Goal: Find specific page/section: Locate a particular part of the current website

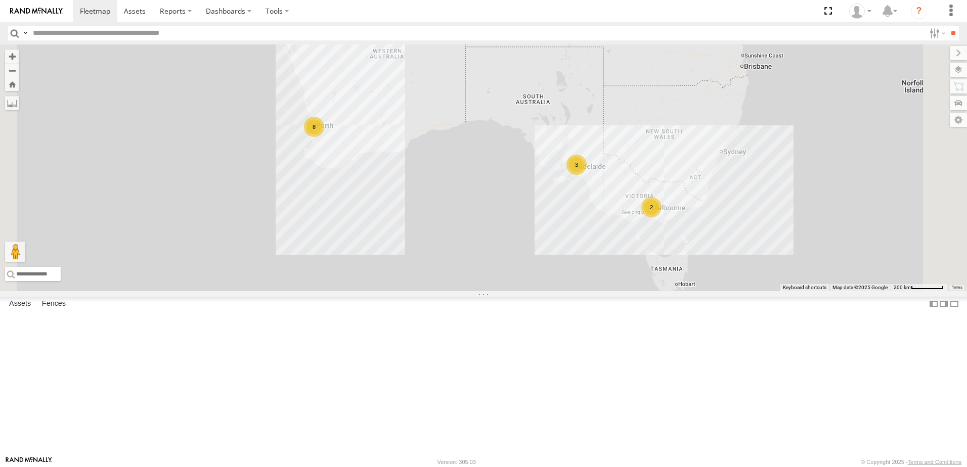
click at [0, 0] on div "[PERSON_NAME] (new)Tech 1IJX358" at bounding box center [0, 0] width 0 height 0
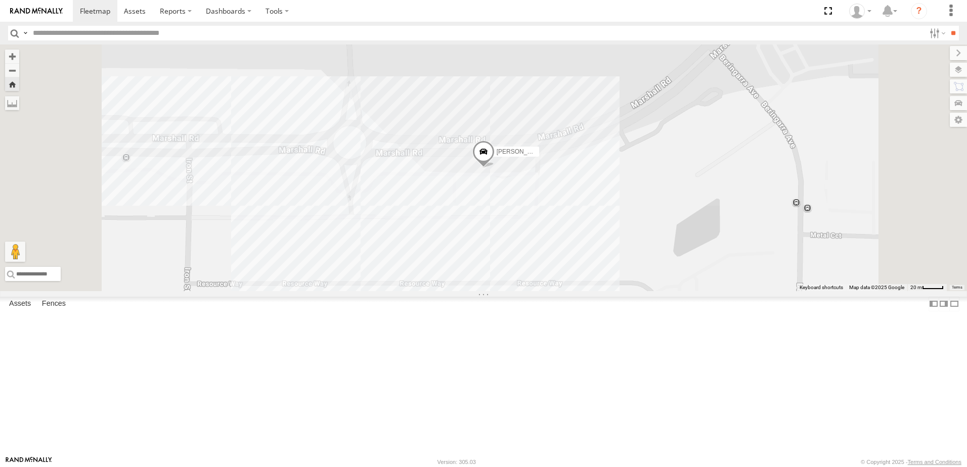
click at [0, 0] on div "All Assets" at bounding box center [0, 0] width 0 height 0
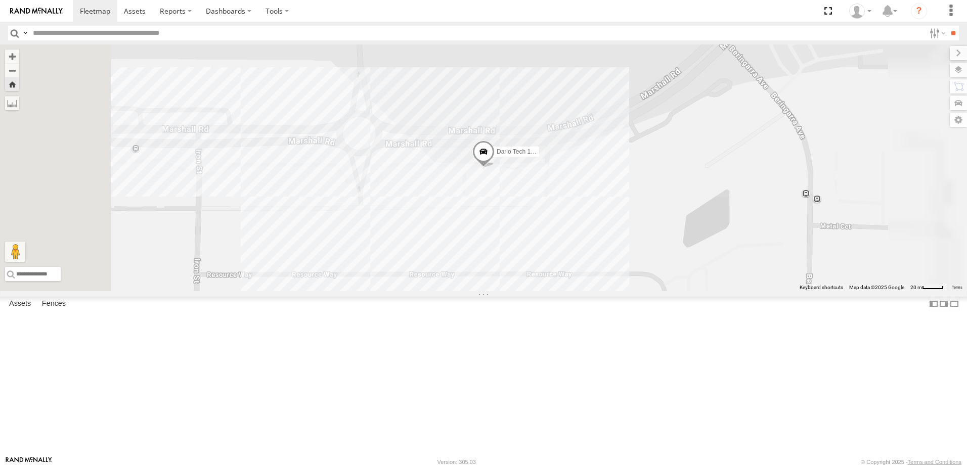
click at [0, 0] on div "All Assets" at bounding box center [0, 0] width 0 height 0
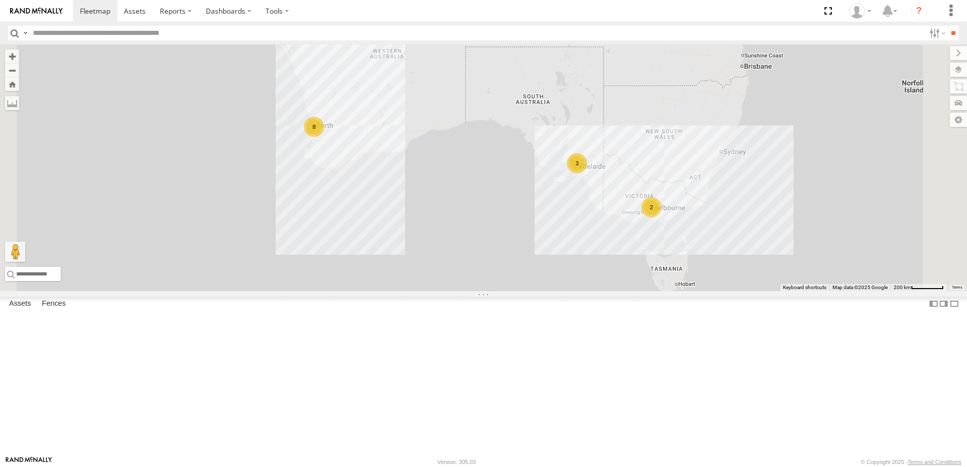
click at [0, 0] on div "[PERSON_NAME] (new)Tech 1IJX358" at bounding box center [0, 0] width 0 height 0
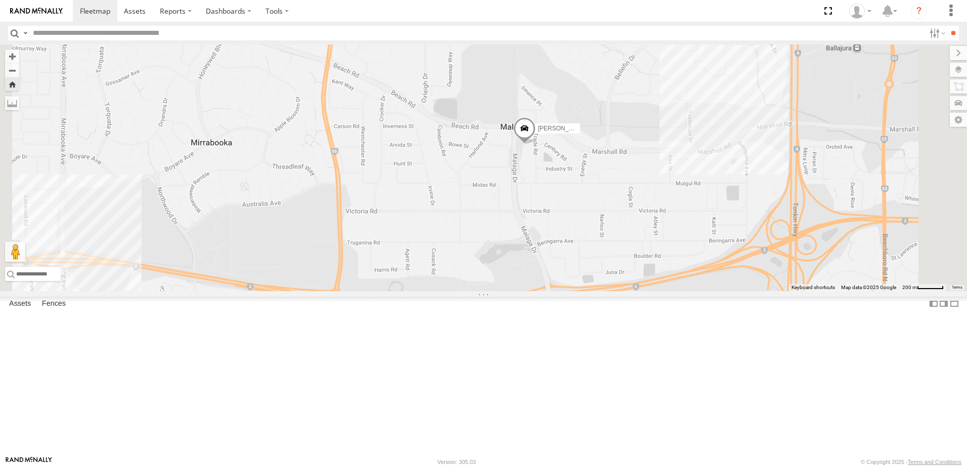
click at [0, 0] on div "Edmund Tech IOV698" at bounding box center [0, 0] width 0 height 0
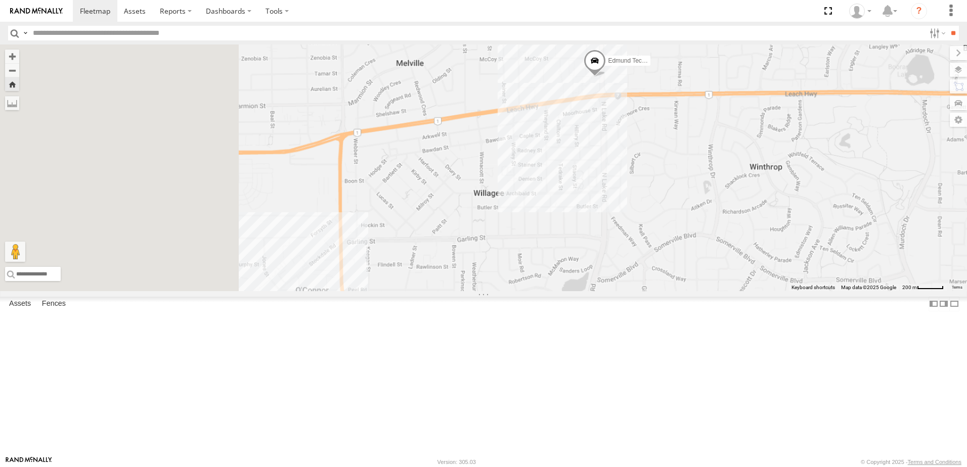
drag, startPoint x: 452, startPoint y: 303, endPoint x: 711, endPoint y: 192, distance: 281.7
click at [711, 192] on div "Edmund Tech IOV698" at bounding box center [483, 167] width 967 height 247
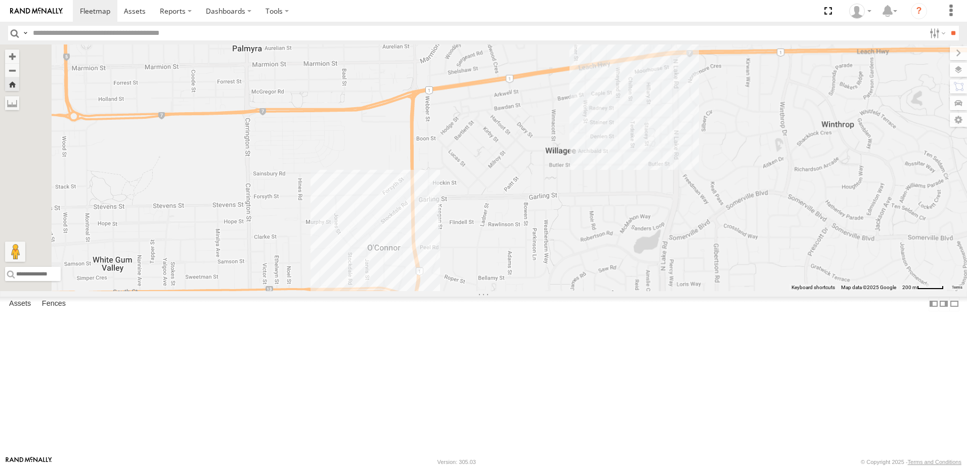
click at [526, 283] on div "Edmund Tech IOV698" at bounding box center [483, 167] width 967 height 247
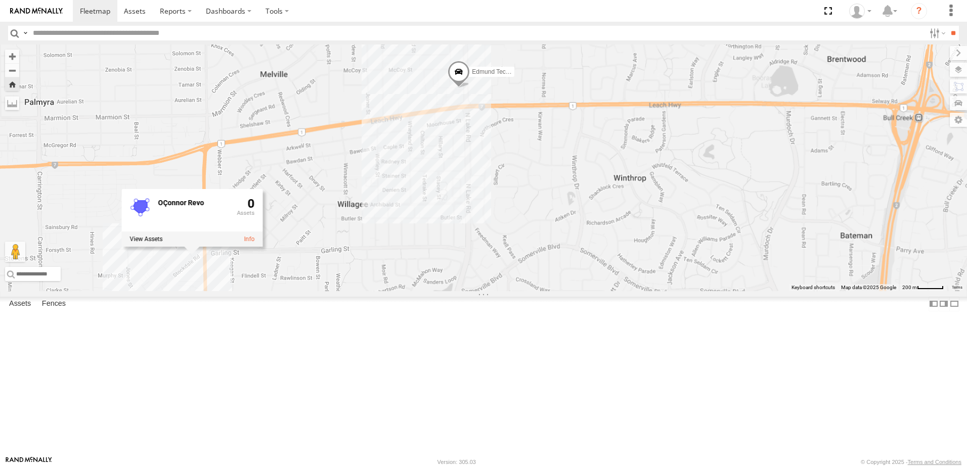
drag, startPoint x: 726, startPoint y: 245, endPoint x: 516, endPoint y: 300, distance: 217.4
click at [515, 291] on div "[PERSON_NAME] Tech IOV698 [PERSON_NAME] Revo 0" at bounding box center [483, 167] width 967 height 247
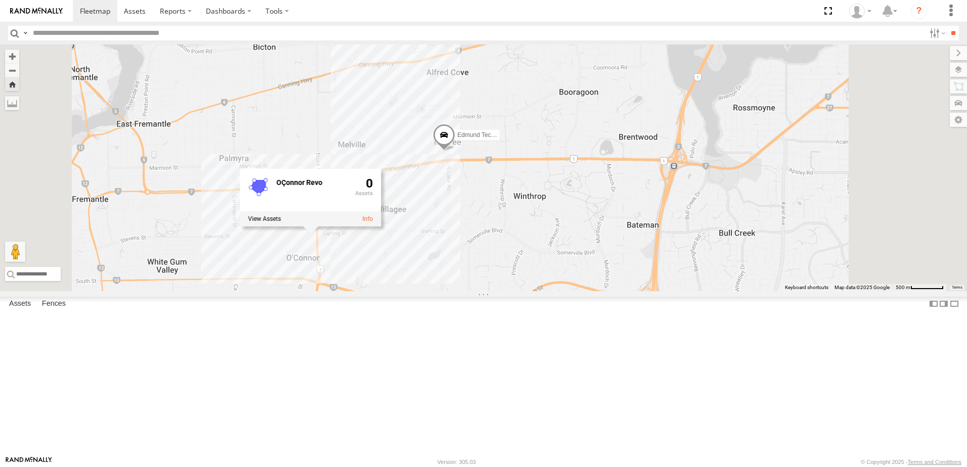
drag, startPoint x: 659, startPoint y: 192, endPoint x: 636, endPoint y: 221, distance: 37.1
click at [636, 221] on div "[PERSON_NAME] Tech IOV698 [PERSON_NAME] Revo 0" at bounding box center [483, 167] width 967 height 247
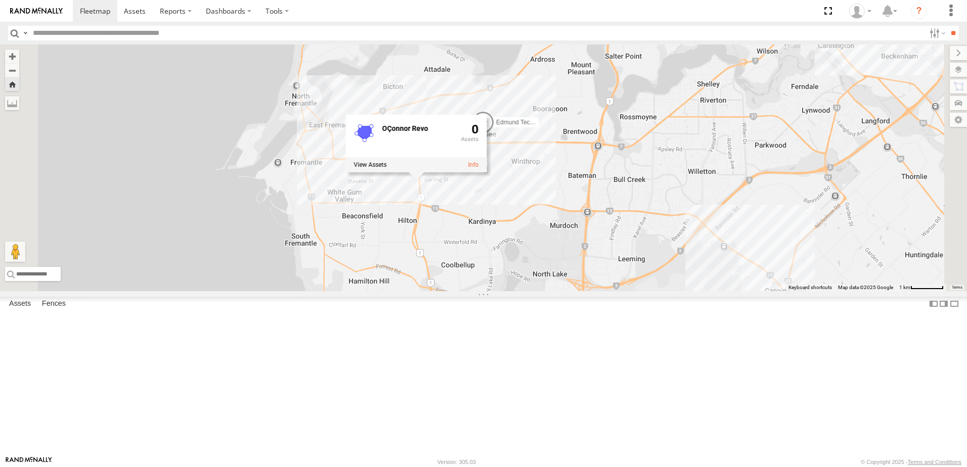
drag, startPoint x: 684, startPoint y: 246, endPoint x: 684, endPoint y: 253, distance: 7.6
click at [684, 253] on div "[PERSON_NAME] Tech IOV698 [PERSON_NAME] Revo 0" at bounding box center [483, 167] width 967 height 247
